Goal: Task Accomplishment & Management: Use online tool/utility

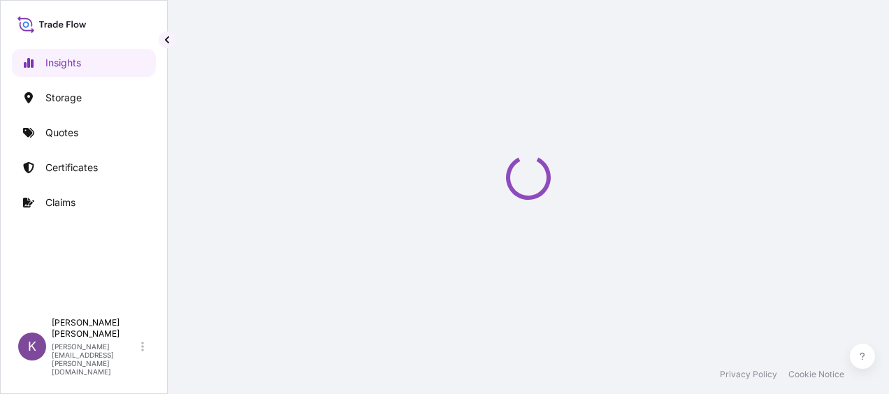
select select "2025"
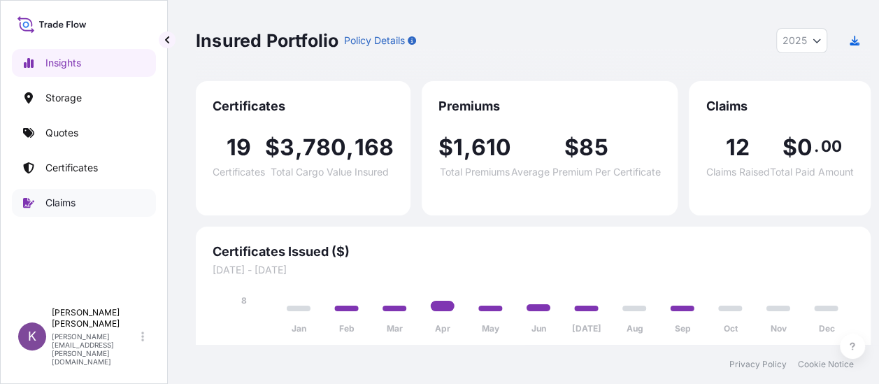
click at [67, 208] on p "Claims" at bounding box center [60, 203] width 30 height 14
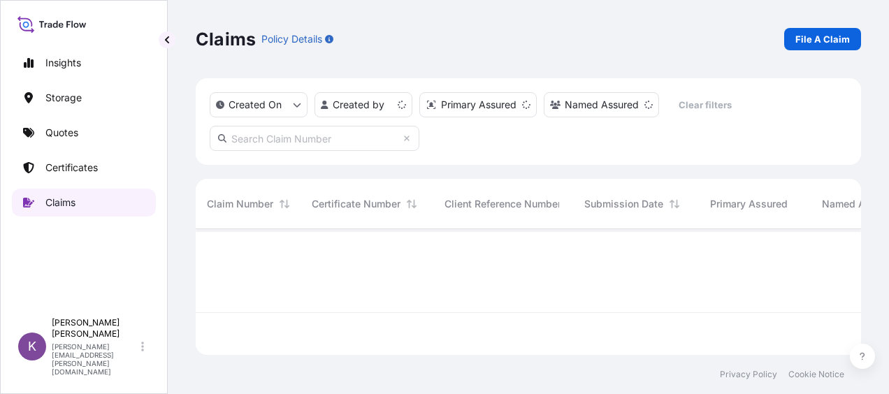
scroll to position [123, 654]
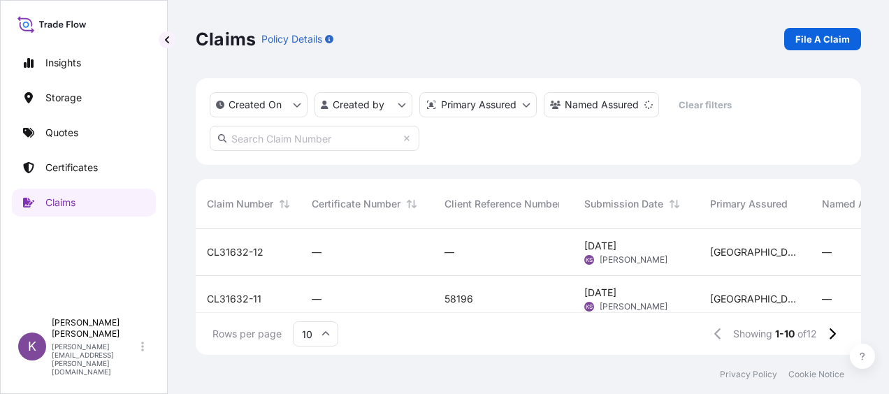
click at [403, 243] on div "—" at bounding box center [367, 252] width 133 height 47
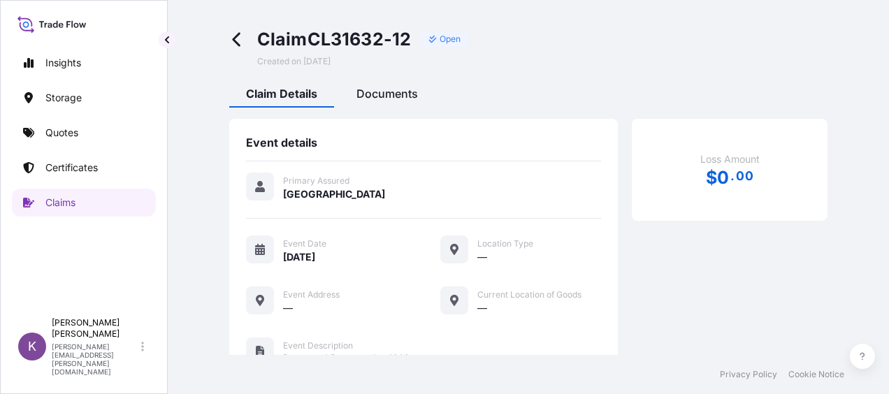
click at [399, 94] on span "Documents" at bounding box center [388, 94] width 62 height 14
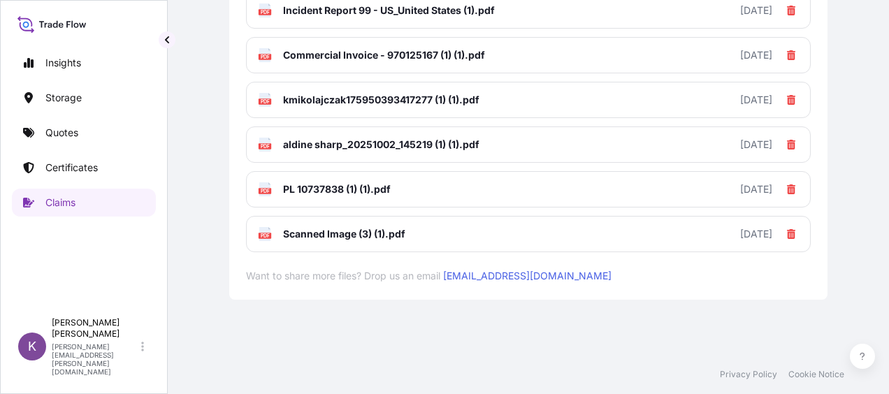
scroll to position [134, 0]
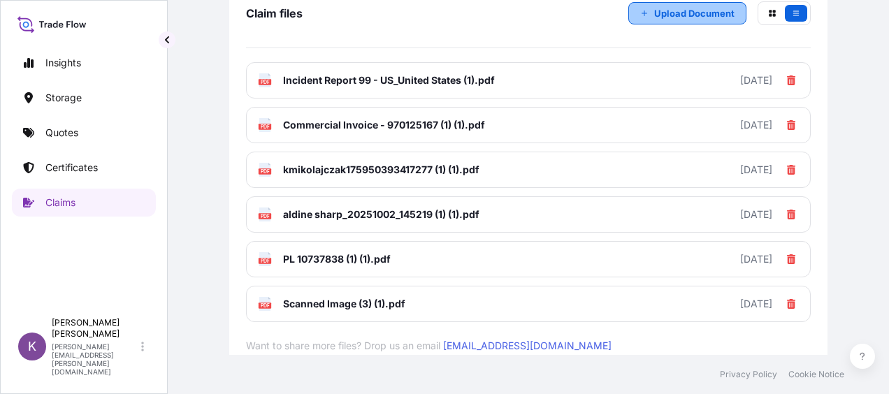
click at [689, 10] on p "Upload Document" at bounding box center [694, 13] width 80 height 14
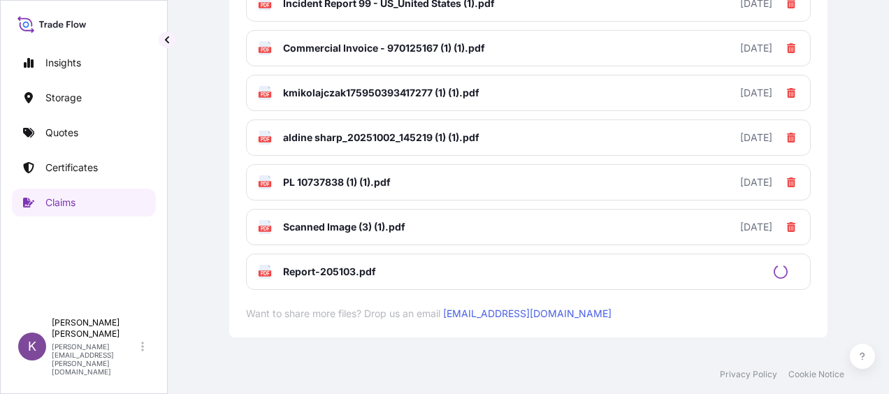
scroll to position [249, 0]
